Goal: Task Accomplishment & Management: Complete application form

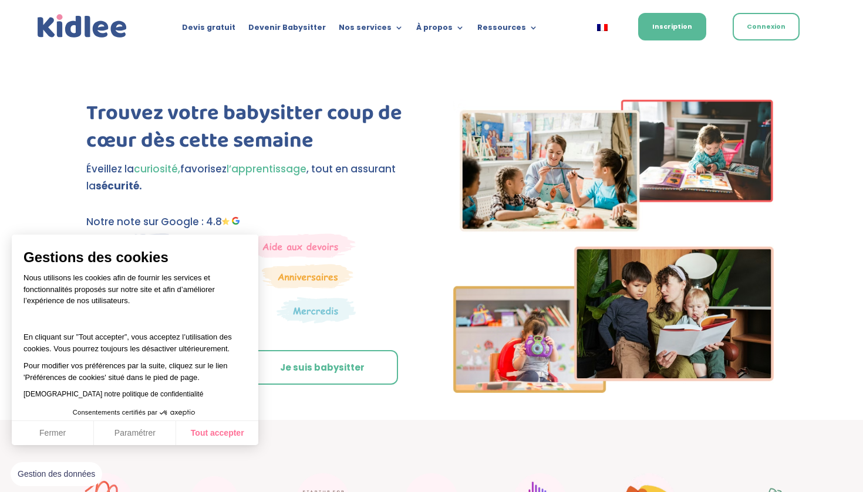
click at [234, 430] on button "Tout accepter" at bounding box center [217, 433] width 82 height 25
checkbox input "true"
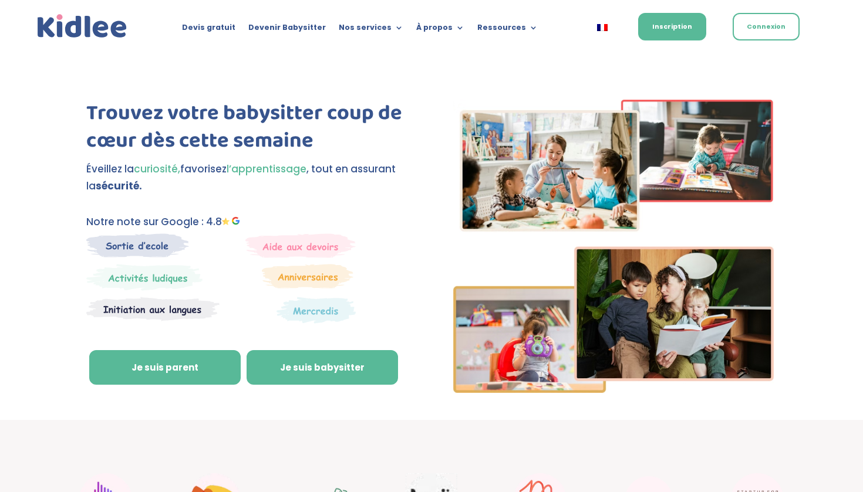
click at [297, 359] on link "Je suis babysitter" at bounding box center [321, 367] width 151 height 35
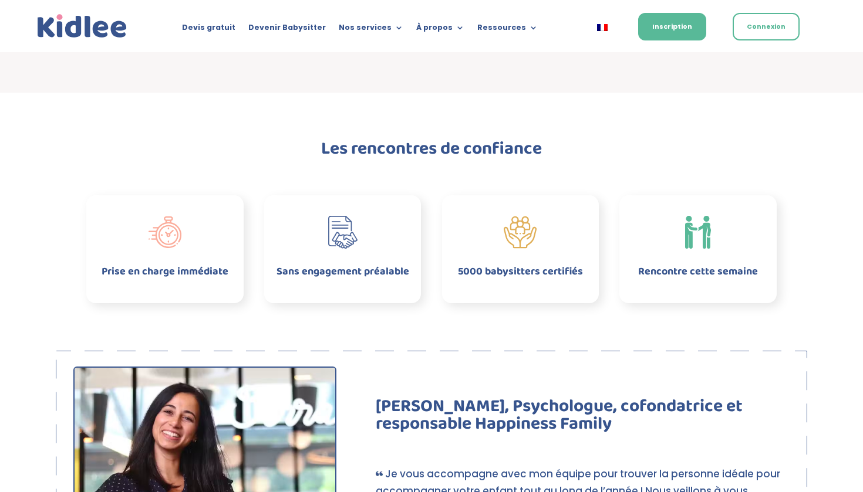
scroll to position [516, 0]
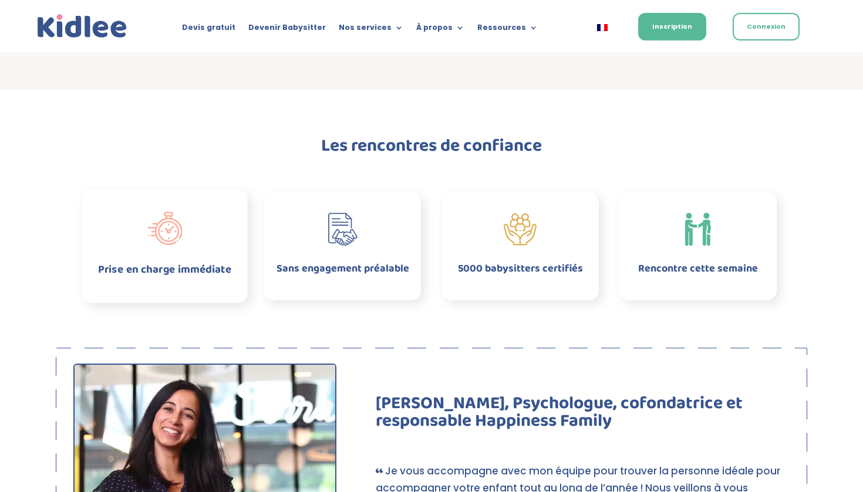
click at [187, 222] on span at bounding box center [164, 228] width 165 height 35
click at [176, 242] on img at bounding box center [164, 228] width 35 height 35
click at [328, 261] on span "Sans engagement préalable" at bounding box center [342, 269] width 139 height 17
click at [459, 261] on span "5000 babysitters certifiés" at bounding box center [520, 269] width 131 height 17
click at [654, 231] on span at bounding box center [698, 228] width 165 height 35
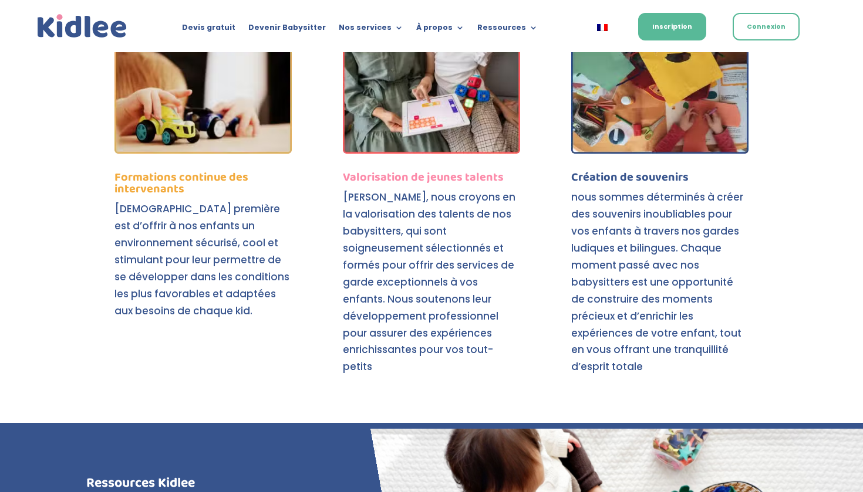
scroll to position [4414, 0]
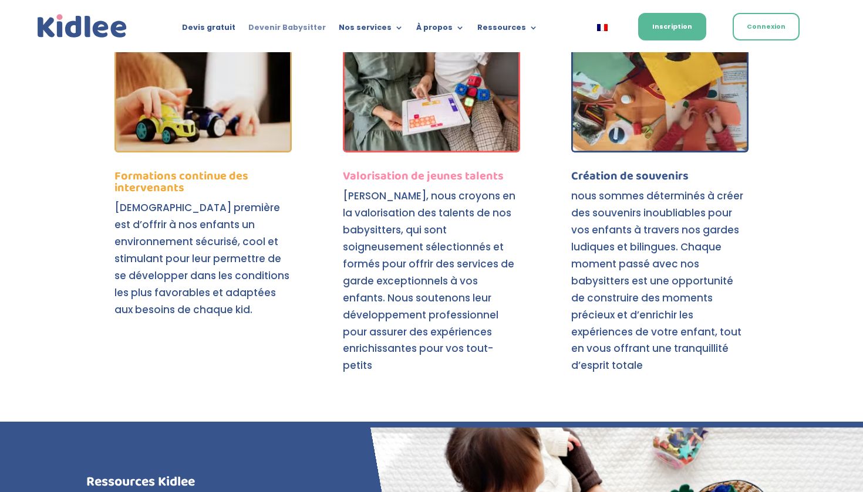
click at [320, 26] on link "Devenir Babysitter" at bounding box center [286, 29] width 77 height 13
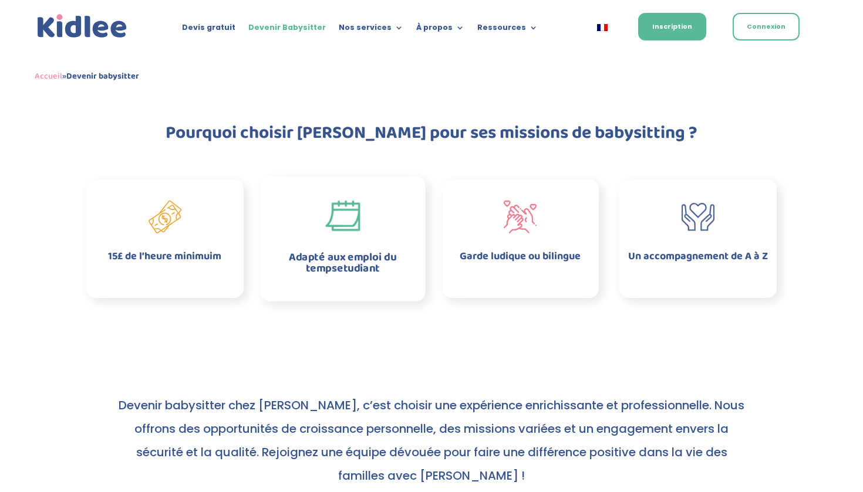
scroll to position [301, 0]
click at [351, 266] on span "Adapté aux emploi du tempsetudiant" at bounding box center [342, 262] width 107 height 28
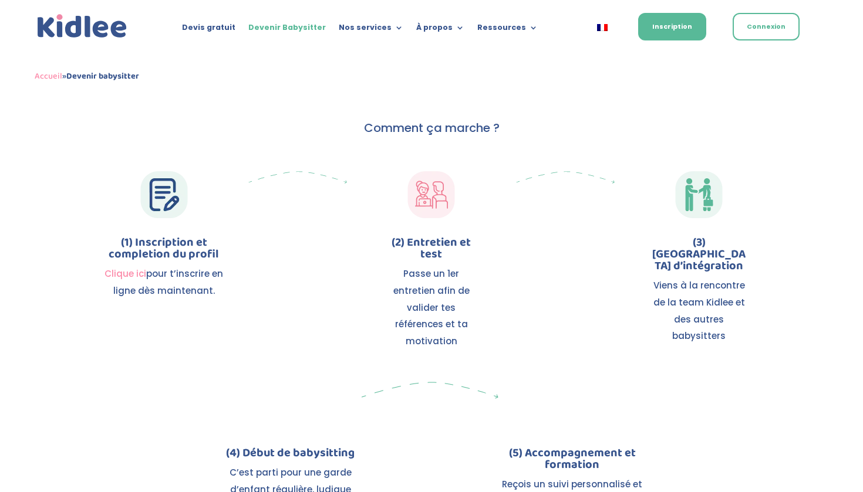
scroll to position [1282, 0]
